Goal: Task Accomplishment & Management: Use online tool/utility

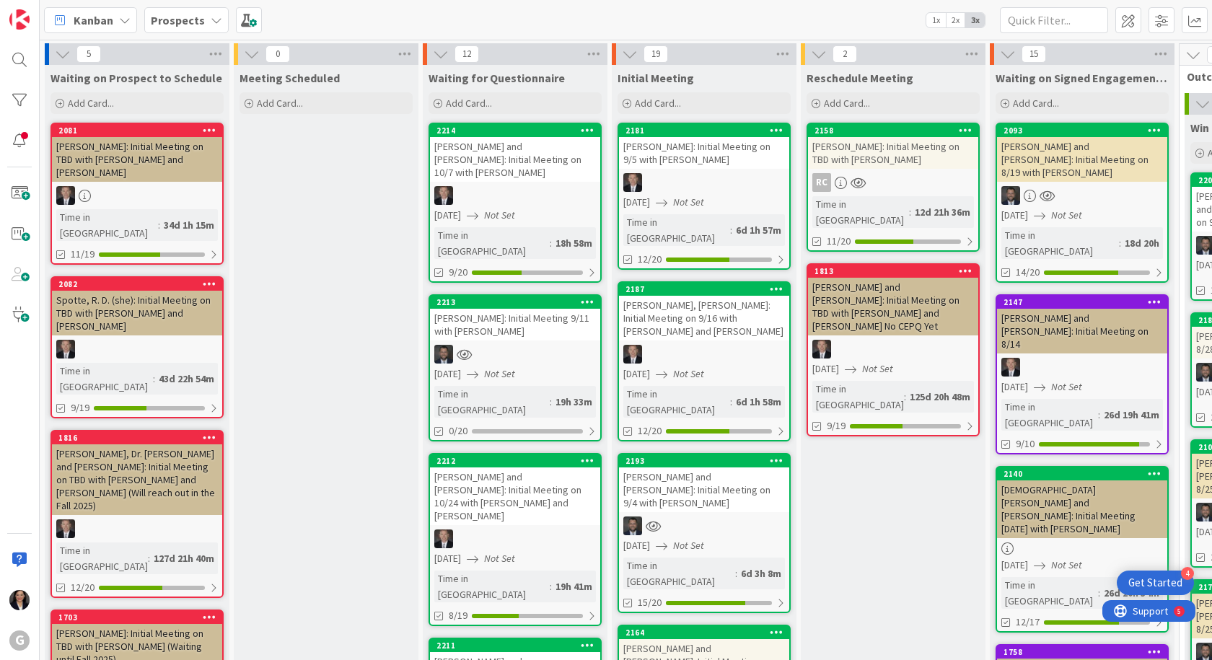
click at [514, 309] on div "[PERSON_NAME]: Initial Meeting 9/11 with [PERSON_NAME]" at bounding box center [515, 325] width 170 height 32
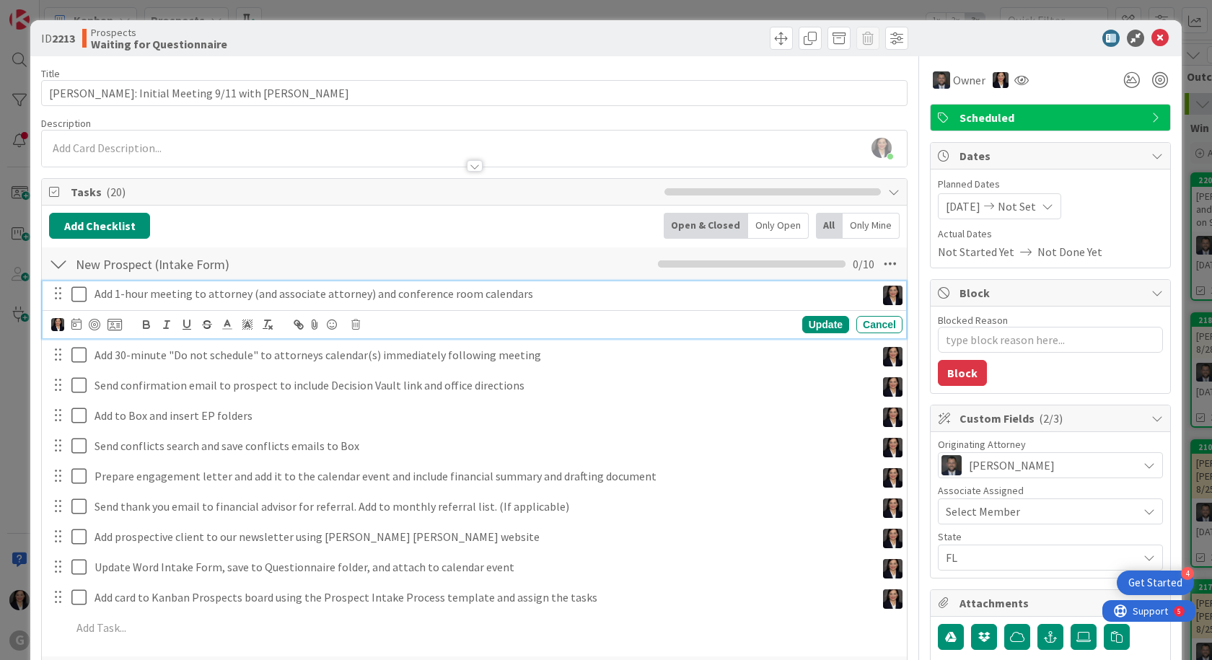
click at [78, 299] on icon at bounding box center [78, 294] width 15 height 17
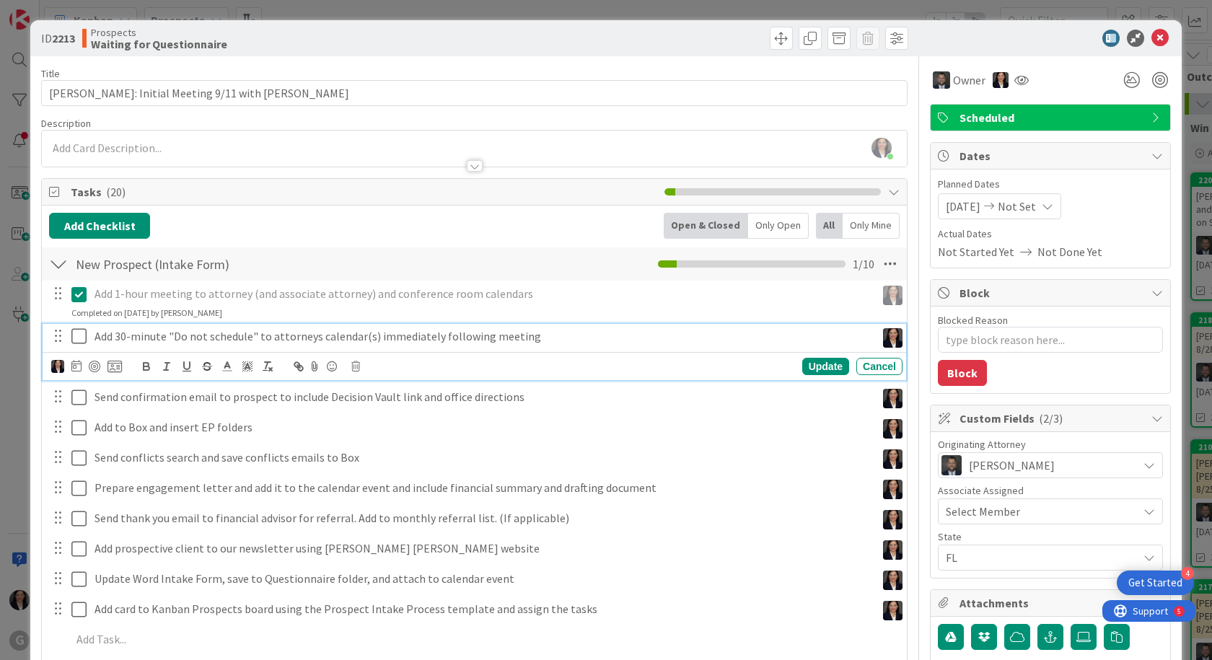
click at [81, 331] on icon at bounding box center [78, 335] width 15 height 17
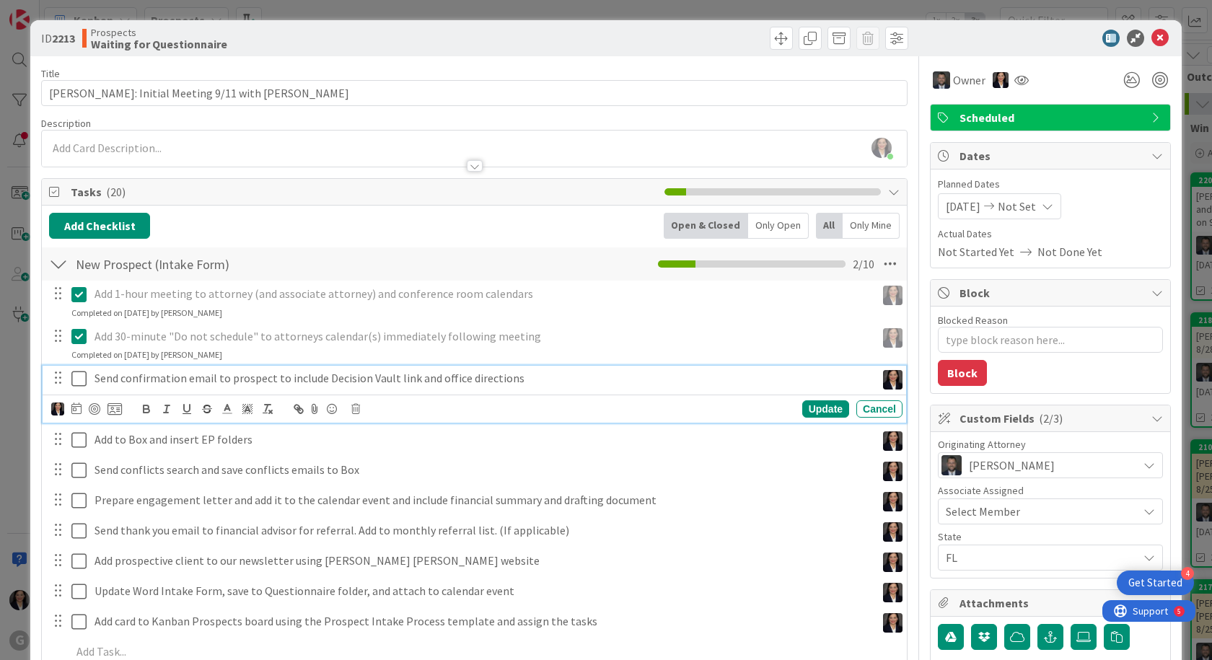
click at [82, 380] on icon at bounding box center [78, 378] width 15 height 17
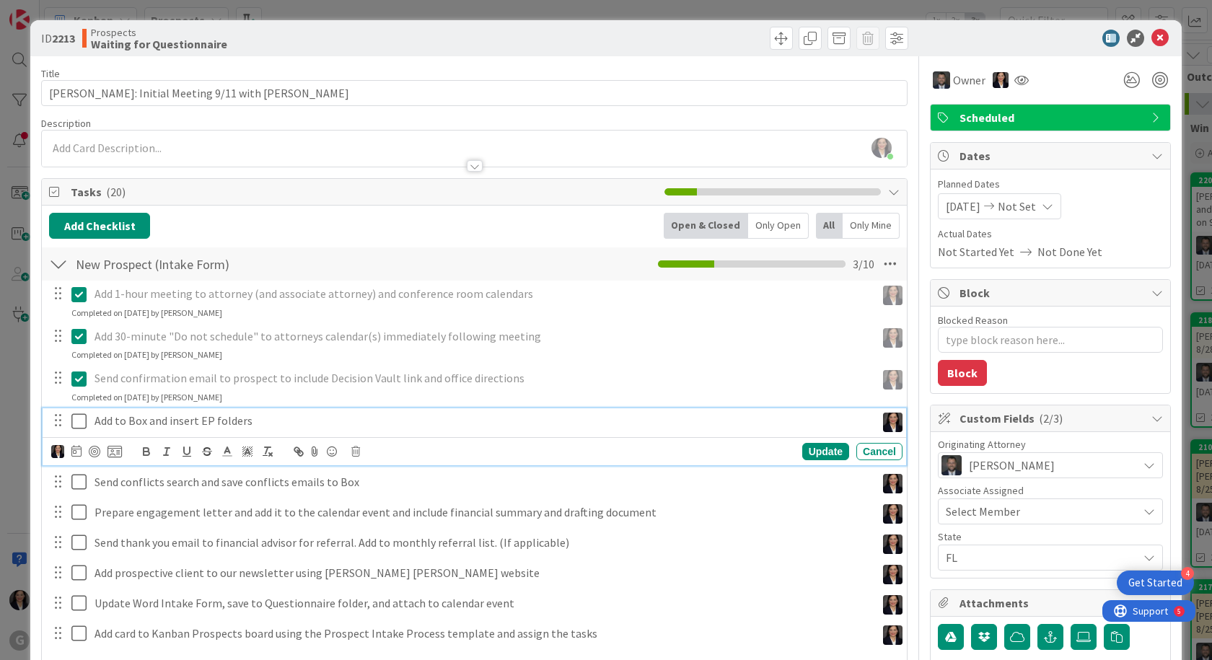
click at [82, 420] on icon at bounding box center [78, 421] width 15 height 17
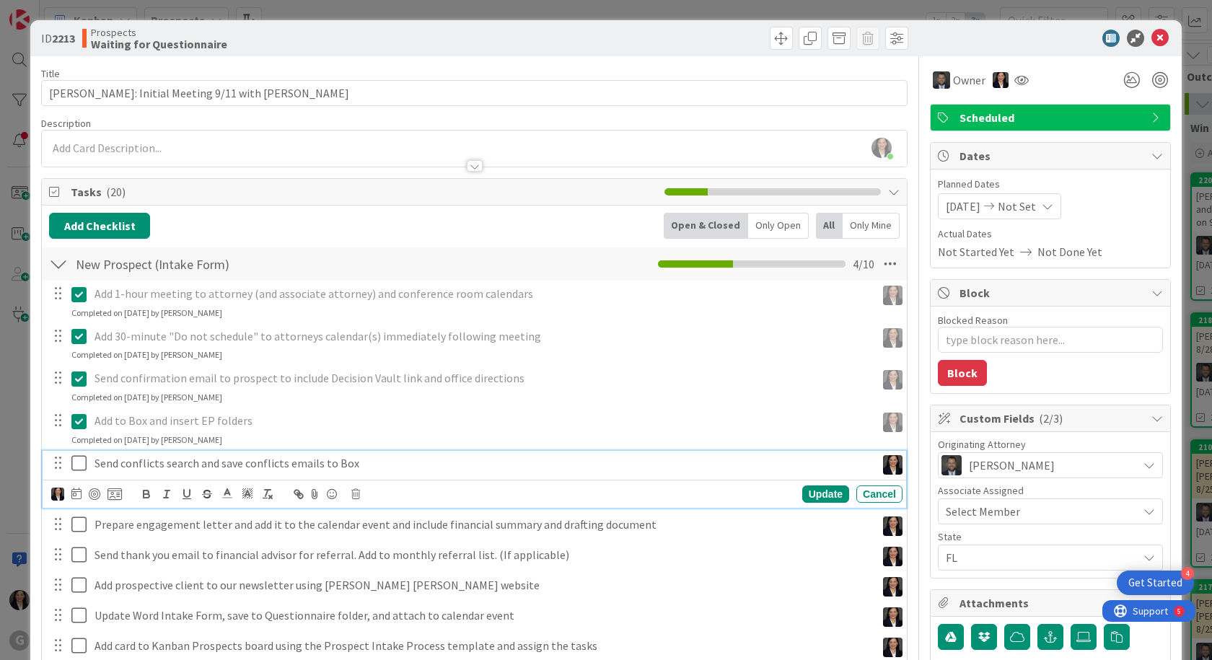
click at [81, 462] on icon at bounding box center [78, 462] width 15 height 17
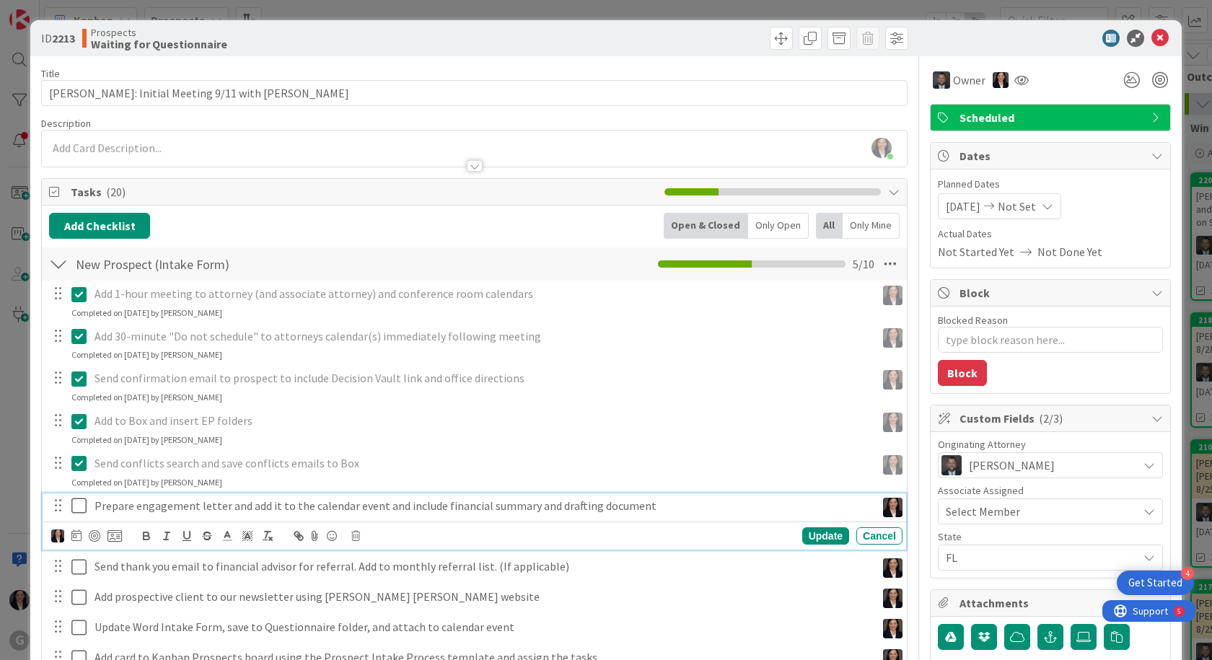
click at [76, 507] on icon at bounding box center [78, 505] width 15 height 17
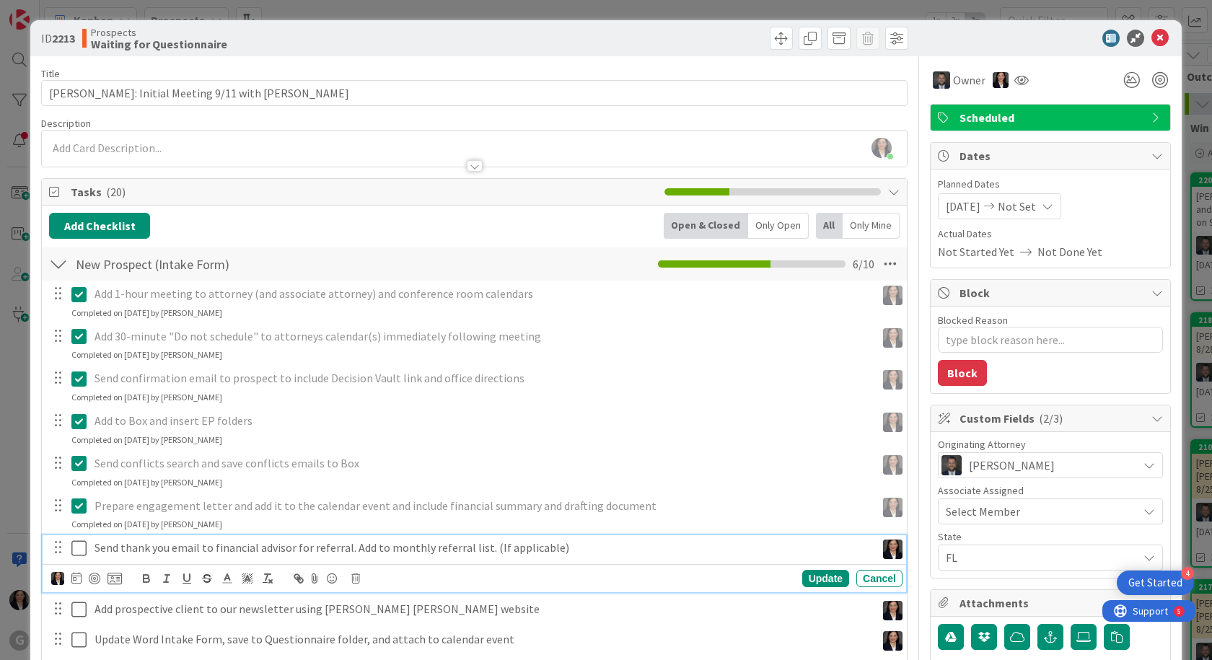
click at [73, 543] on icon at bounding box center [78, 547] width 15 height 17
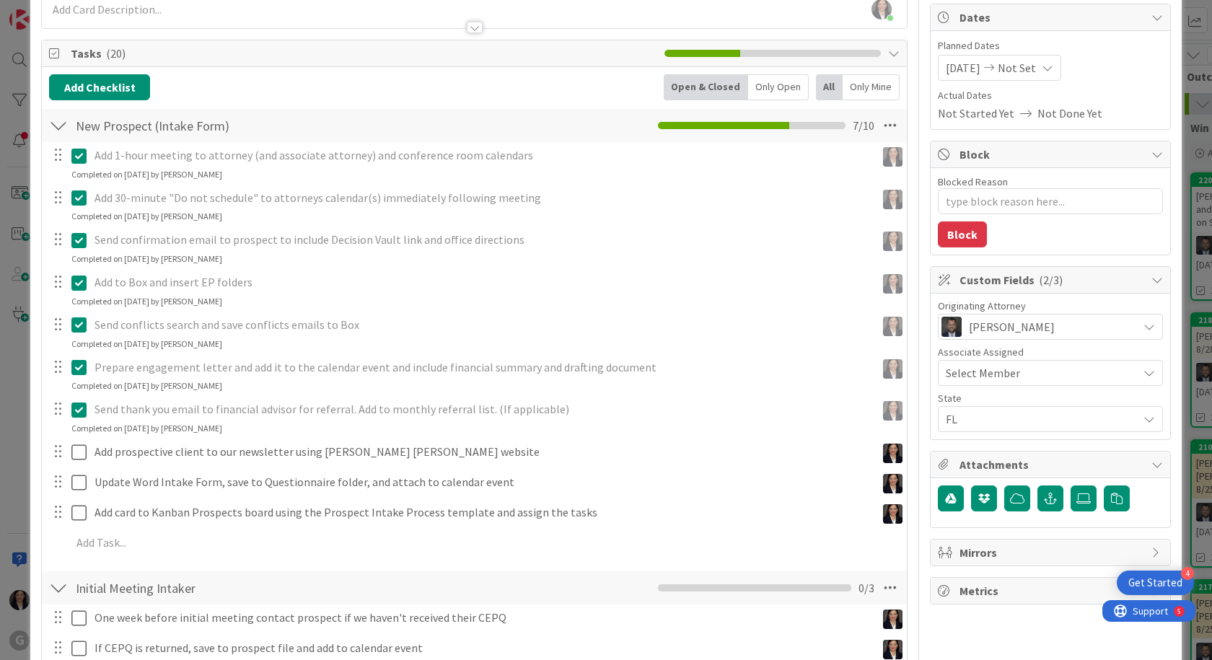
scroll to position [144, 0]
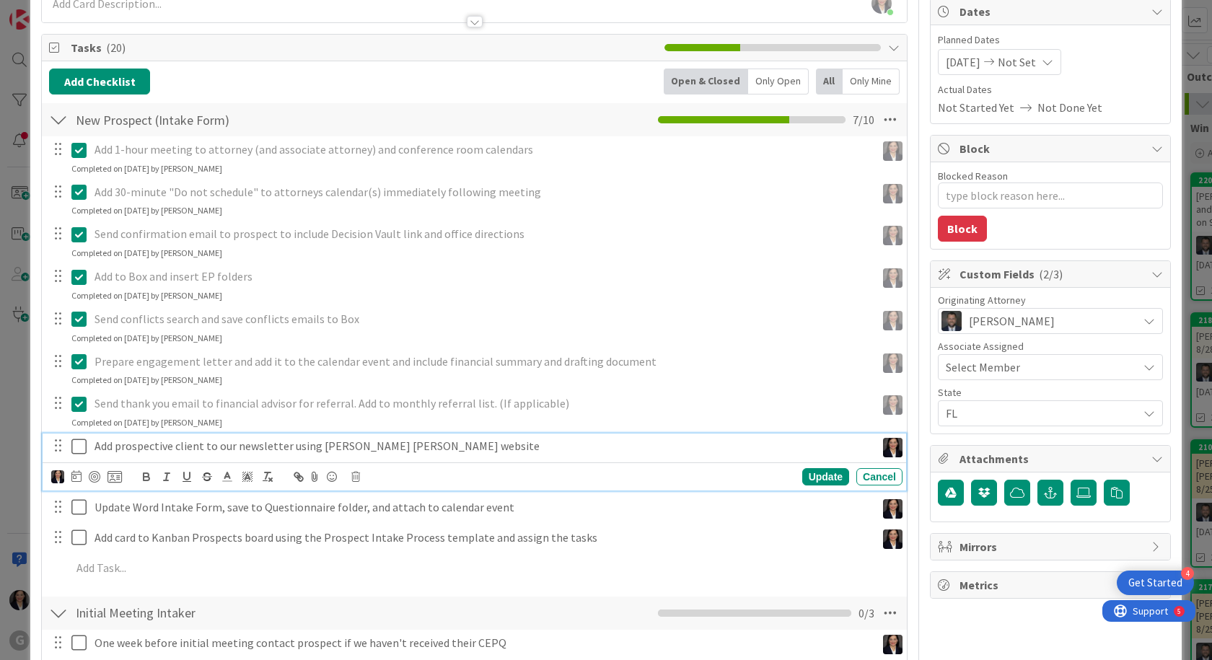
drag, startPoint x: 76, startPoint y: 443, endPoint x: 78, endPoint y: 452, distance: 9.6
click at [76, 443] on icon at bounding box center [78, 446] width 15 height 17
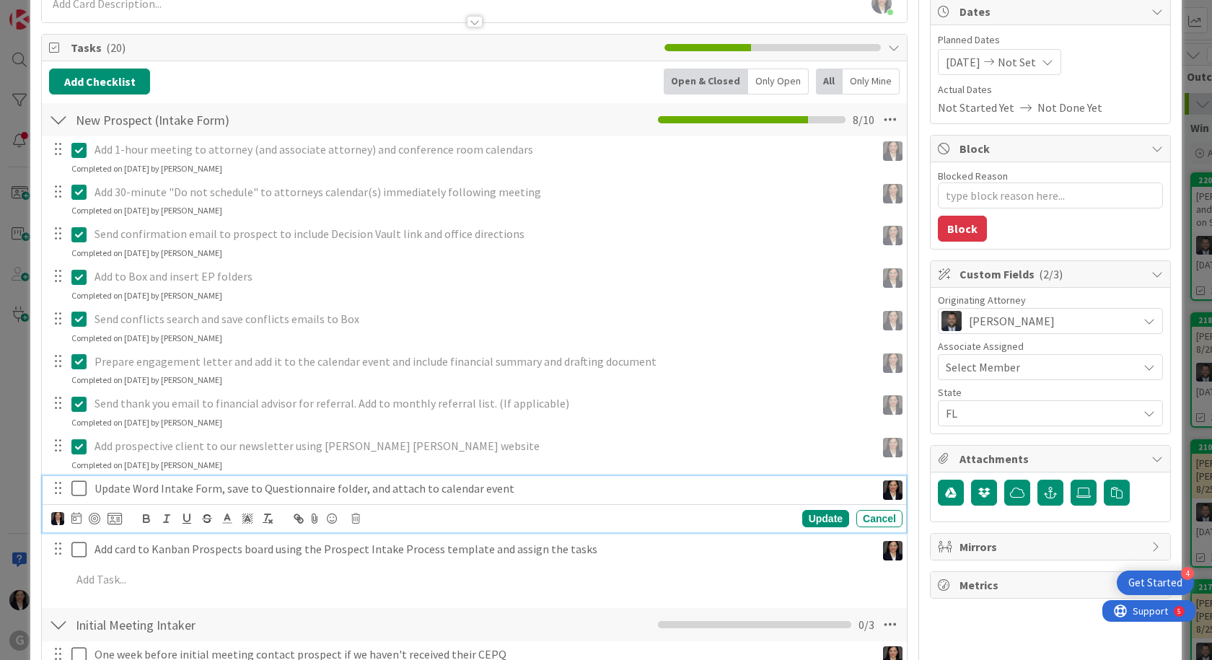
click at [75, 483] on icon at bounding box center [78, 488] width 15 height 17
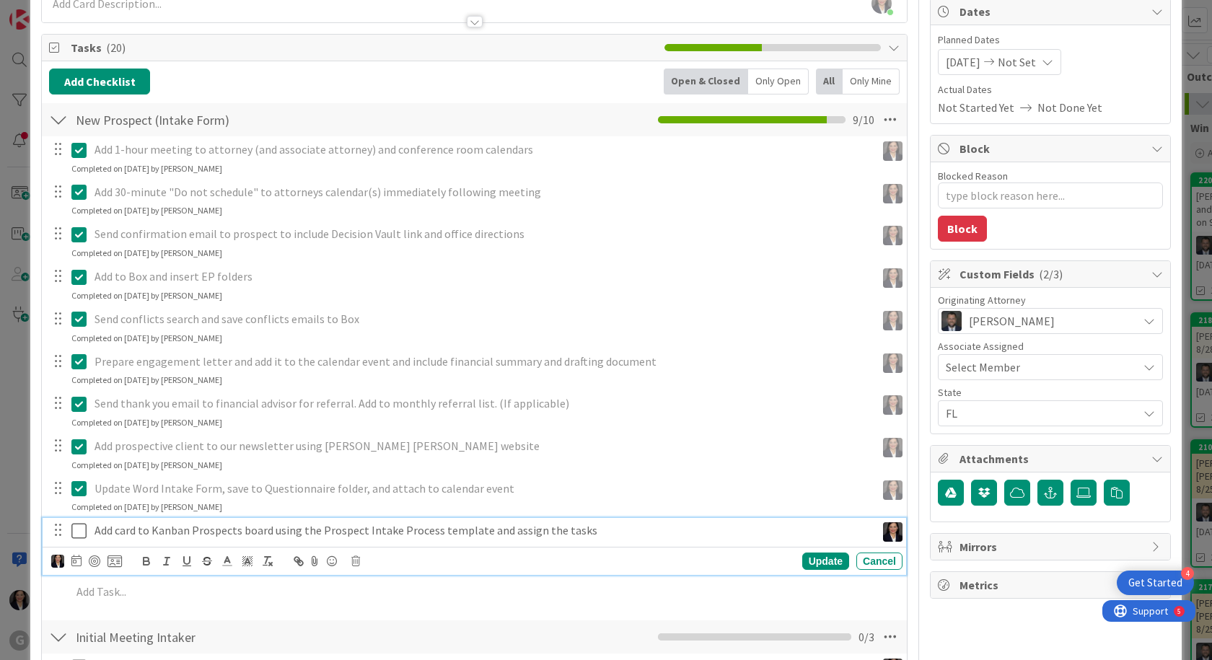
click at [82, 529] on icon at bounding box center [78, 530] width 15 height 17
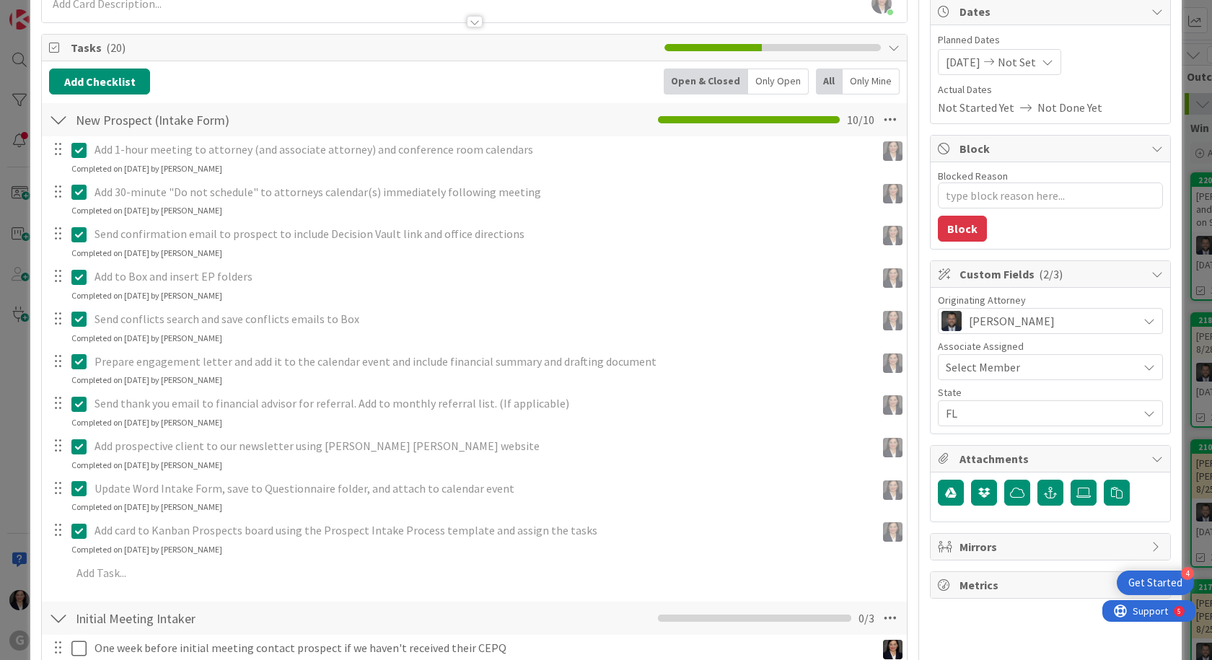
type textarea "x"
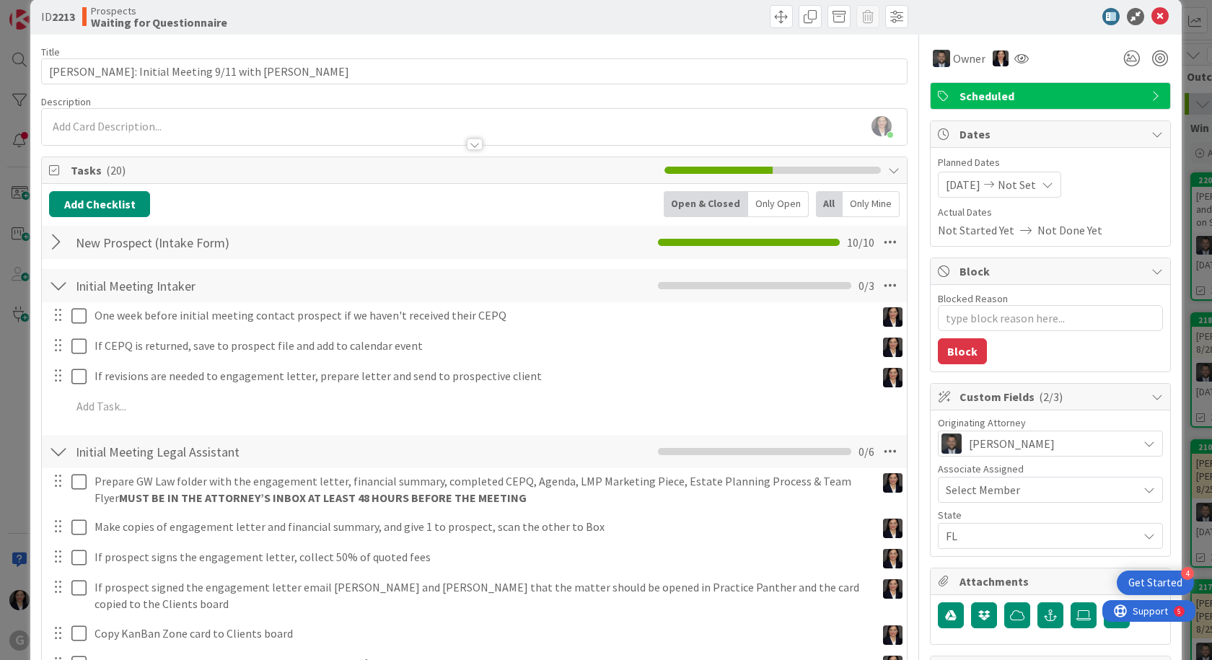
scroll to position [0, 0]
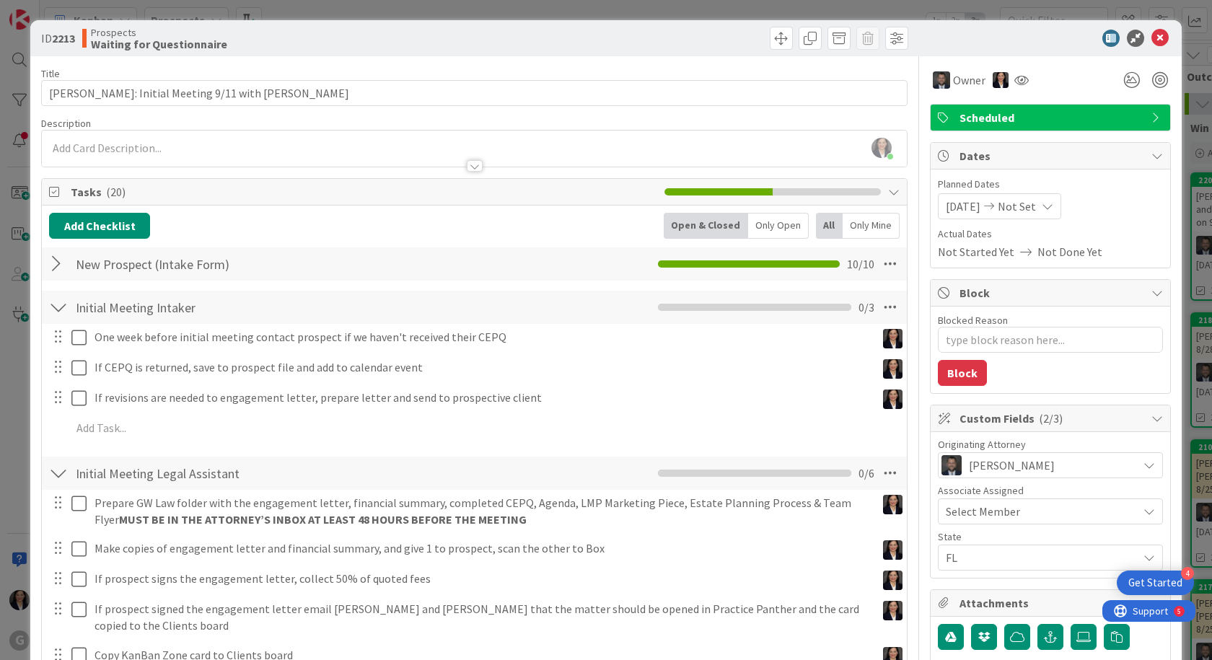
click at [133, 144] on div "[PERSON_NAME] just joined" at bounding box center [474, 149] width 865 height 36
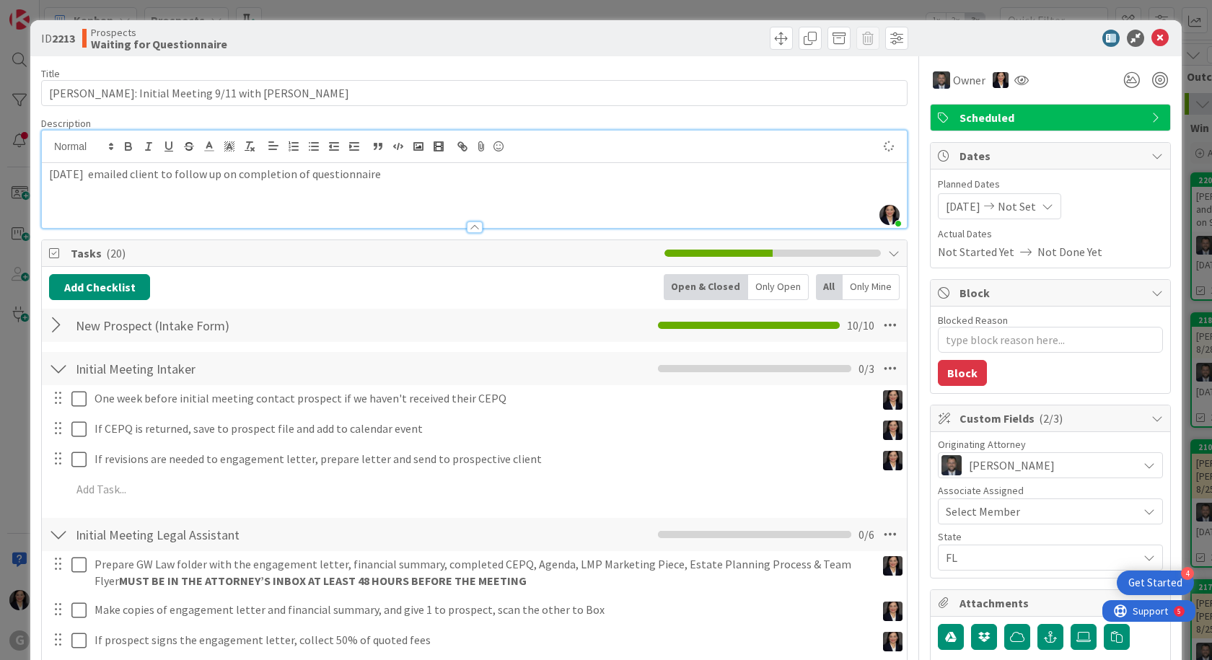
type textarea "x"
click at [1151, 38] on icon at bounding box center [1159, 38] width 17 height 17
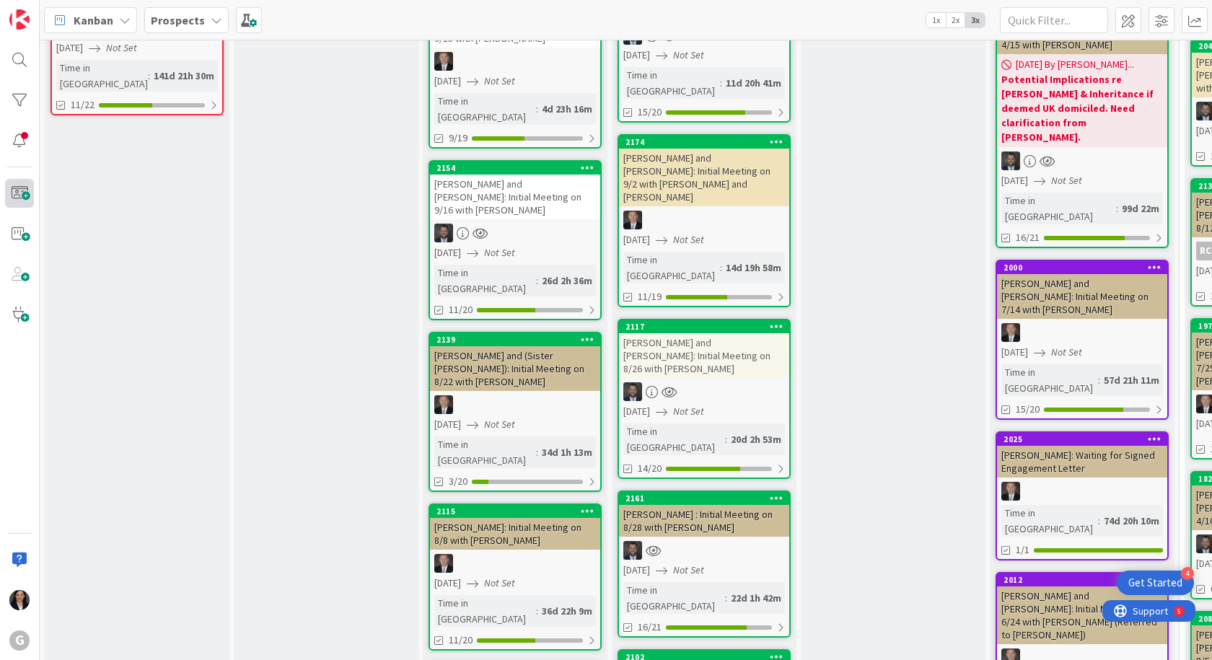
scroll to position [866, 0]
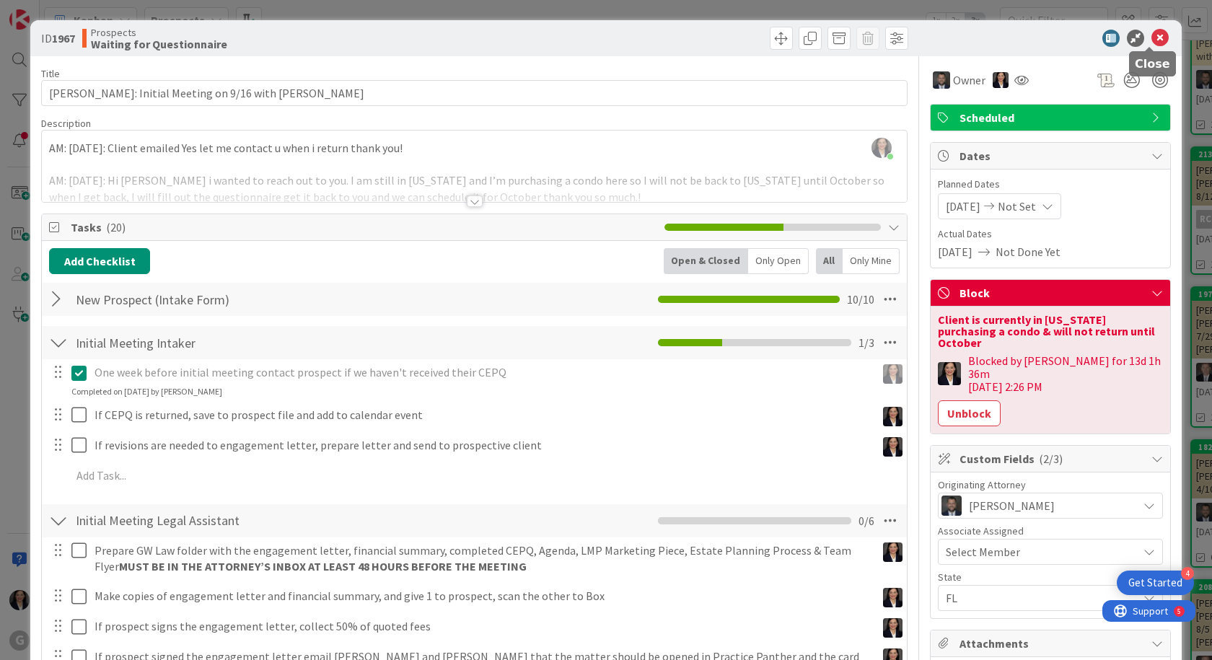
click at [1151, 38] on icon at bounding box center [1159, 38] width 17 height 17
